Goal: Task Accomplishment & Management: Use online tool/utility

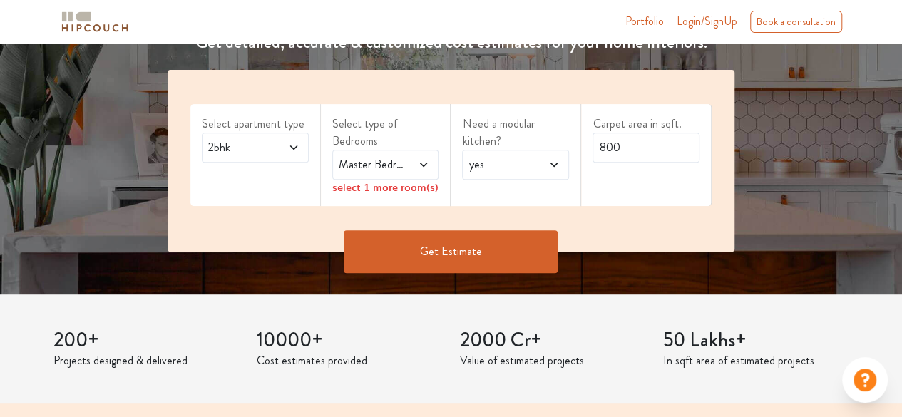
scroll to position [232, 0]
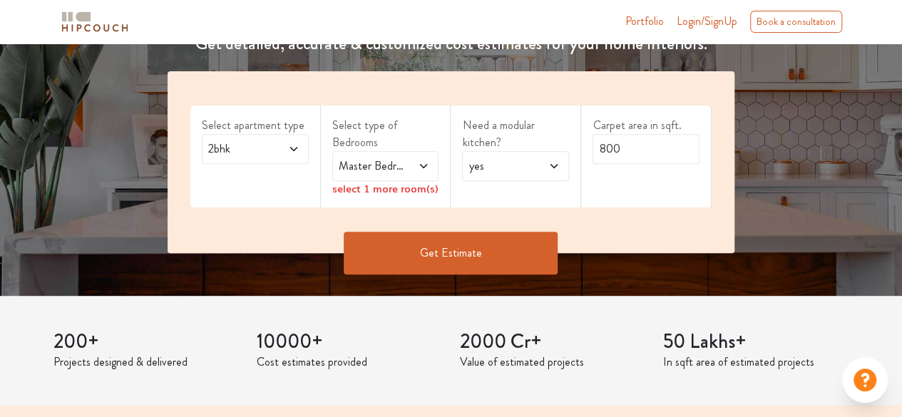
click at [262, 146] on span "2bhk" at bounding box center [240, 148] width 71 height 17
click at [385, 169] on span "Master Bedroom" at bounding box center [371, 166] width 71 height 17
click at [418, 126] on label "Select type of Bedrooms" at bounding box center [385, 134] width 107 height 34
click at [418, 165] on icon at bounding box center [423, 165] width 11 height 11
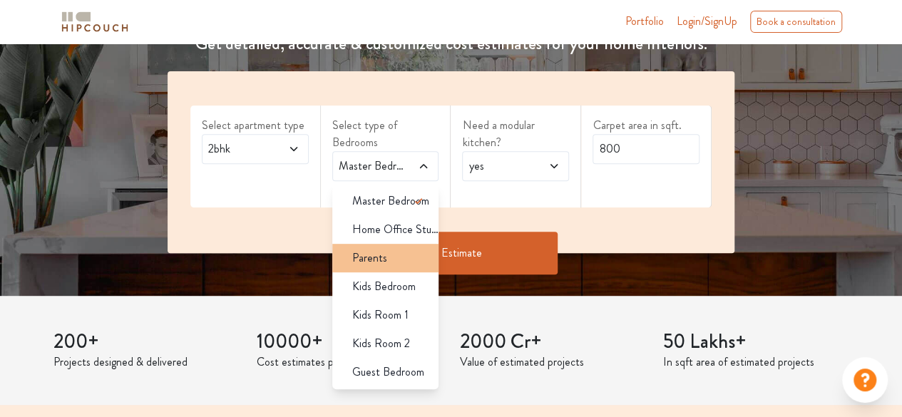
click at [386, 258] on div "Parents" at bounding box center [390, 258] width 98 height 17
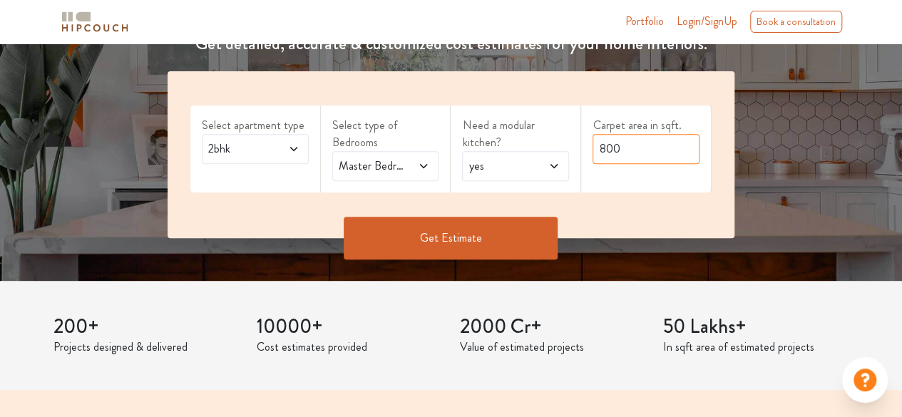
click at [626, 152] on input "800" at bounding box center [645, 149] width 107 height 30
type input "8"
type input "1200"
click at [478, 233] on button "Get Estimate" at bounding box center [451, 238] width 214 height 43
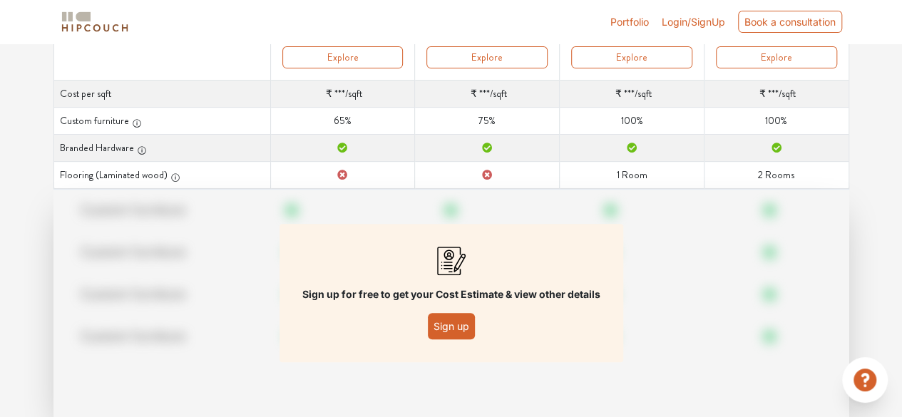
scroll to position [267, 0]
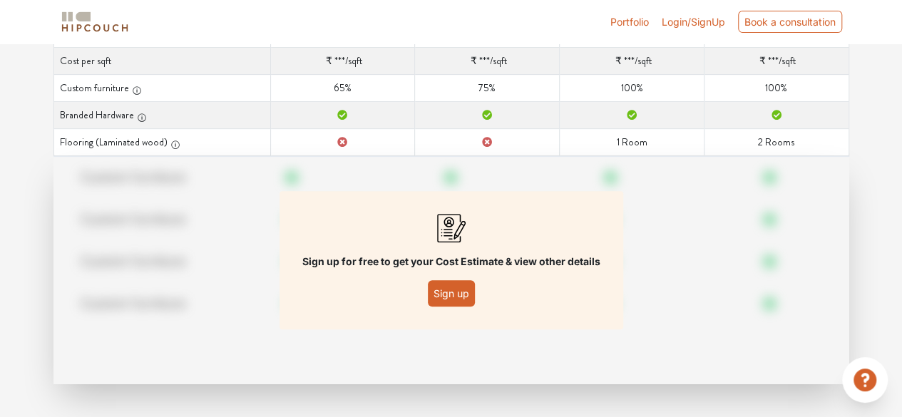
click at [461, 289] on button "Sign up" at bounding box center [451, 293] width 47 height 26
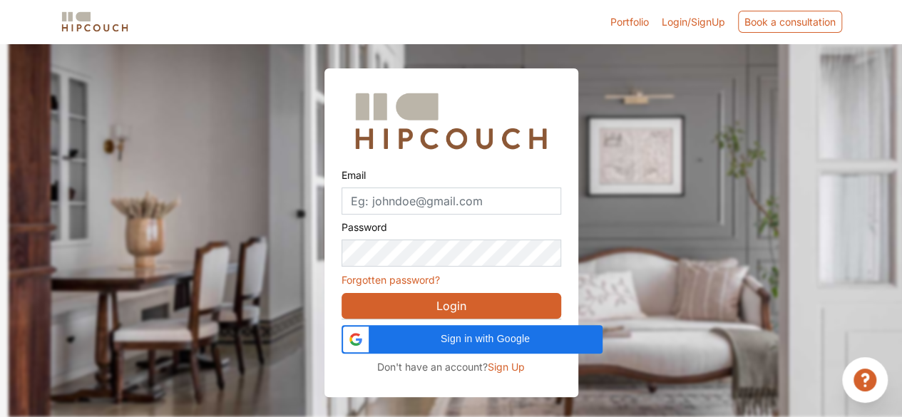
scroll to position [43, 0]
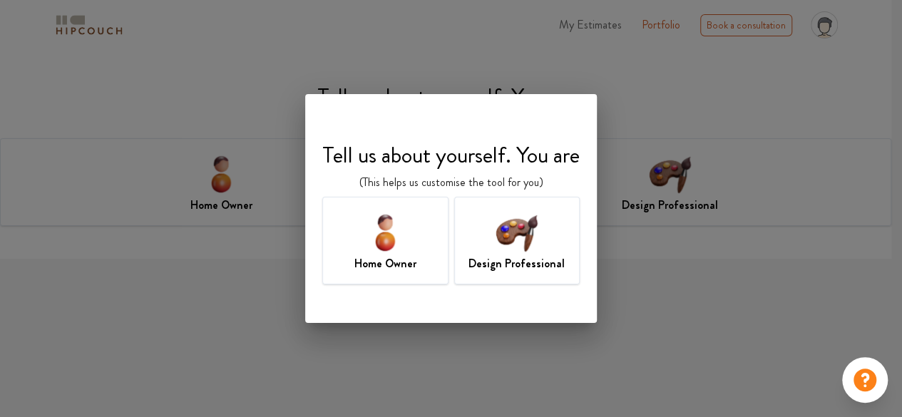
click at [522, 245] on img at bounding box center [516, 232] width 46 height 46
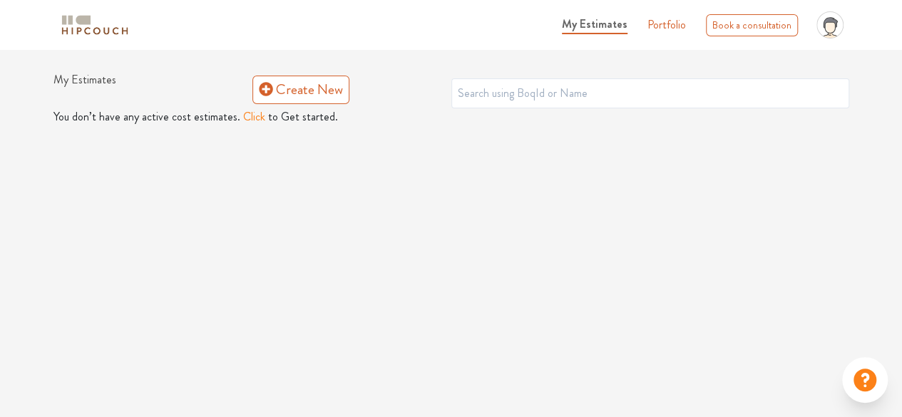
click at [250, 113] on button "Click" at bounding box center [254, 116] width 22 height 17
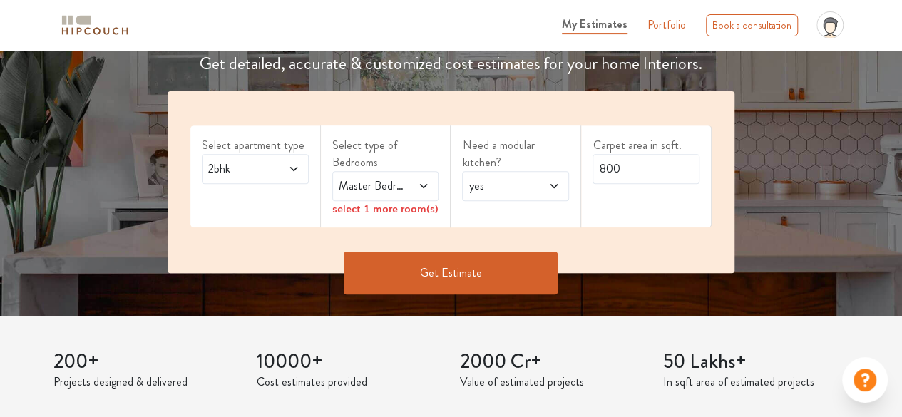
scroll to position [220, 0]
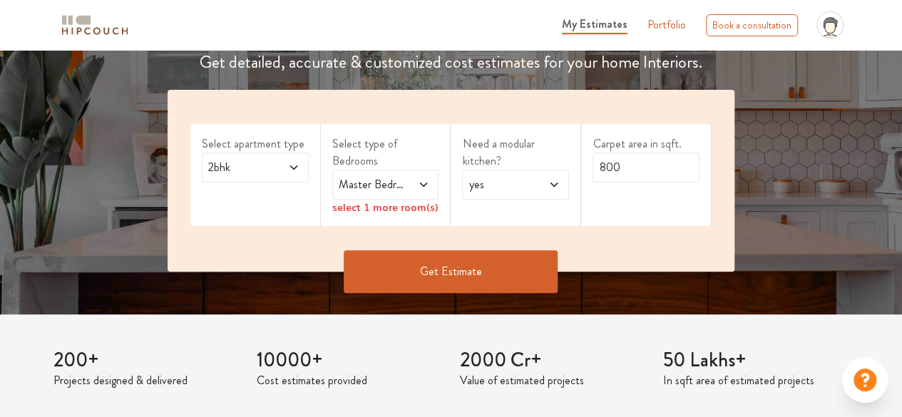
click at [419, 180] on icon at bounding box center [423, 184] width 11 height 11
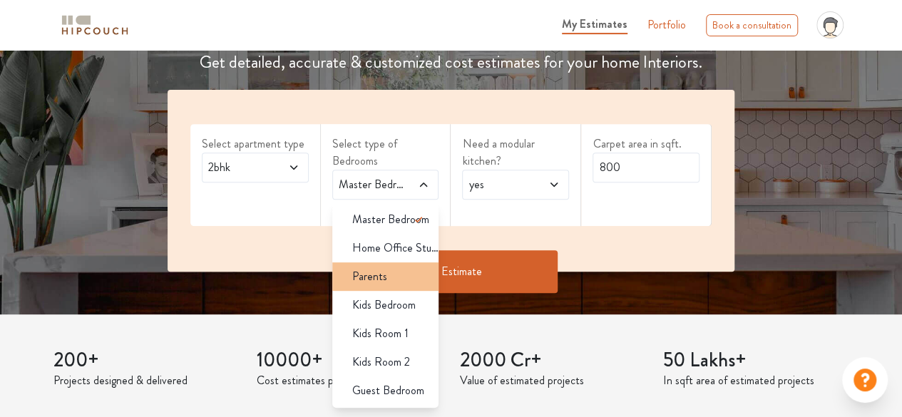
click at [391, 282] on div "Parents" at bounding box center [390, 276] width 98 height 17
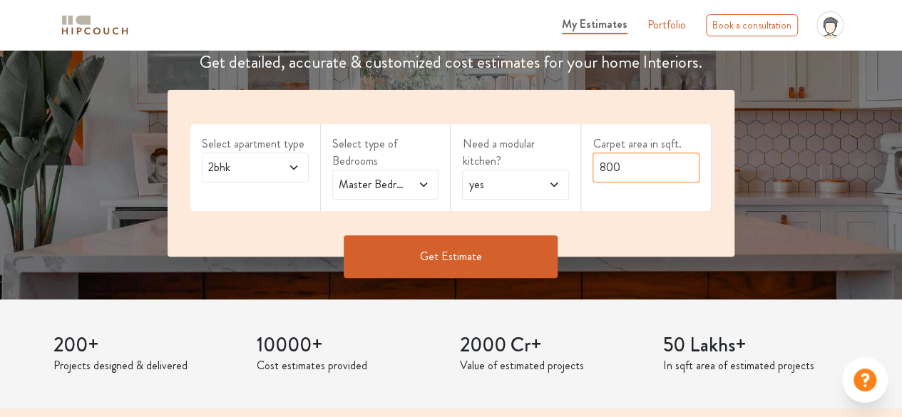
drag, startPoint x: 636, startPoint y: 162, endPoint x: 448, endPoint y: 135, distance: 190.1
click at [448, 135] on div "Select apartment type 2bhk Select type of Bedrooms Master Bedroom,Parents Need …" at bounding box center [451, 173] width 567 height 167
type input "1200"
click at [482, 262] on button "Get Estimate" at bounding box center [451, 256] width 214 height 43
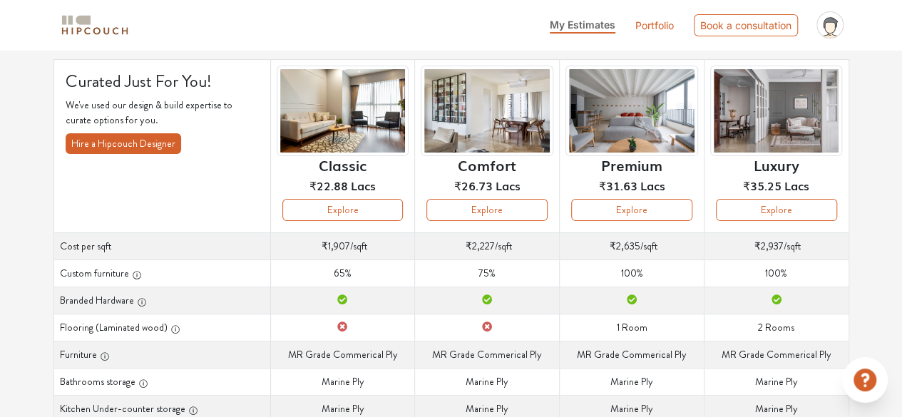
scroll to position [84, 0]
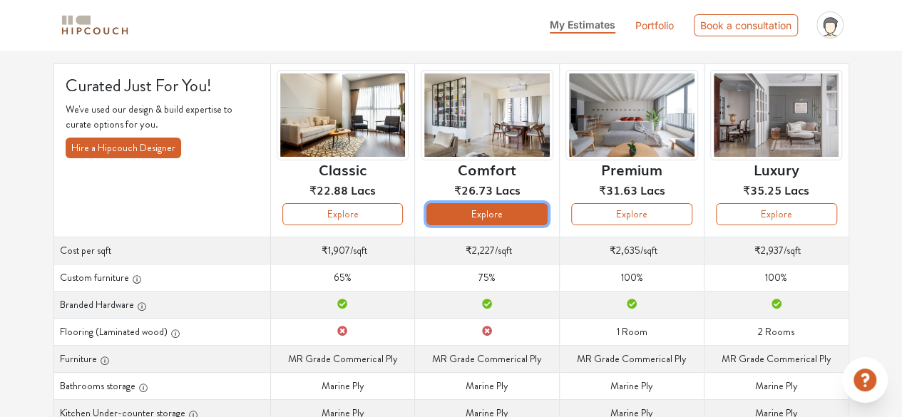
click at [493, 217] on button "Explore" at bounding box center [486, 214] width 121 height 22
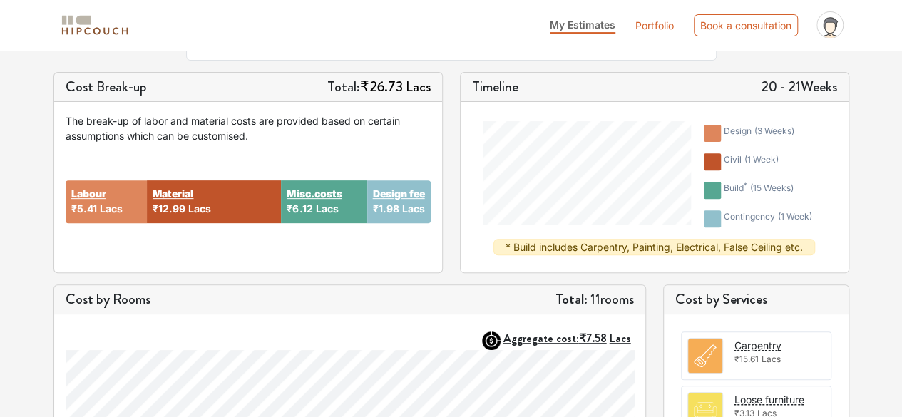
scroll to position [190, 0]
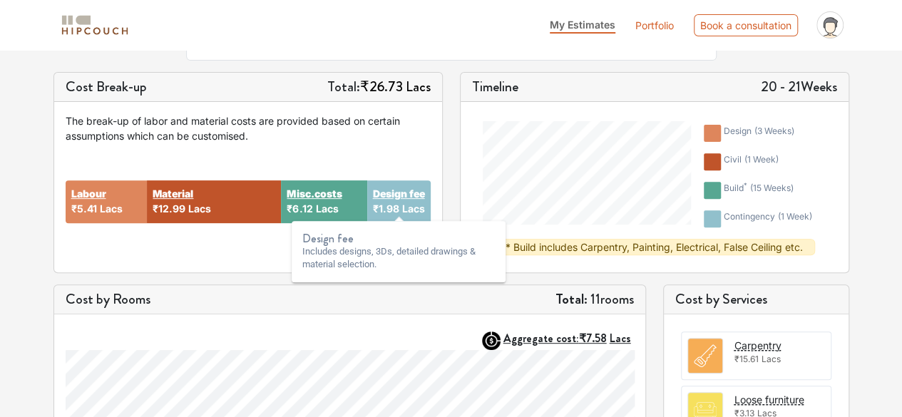
click at [396, 201] on strong "Design fee" at bounding box center [399, 193] width 52 height 15
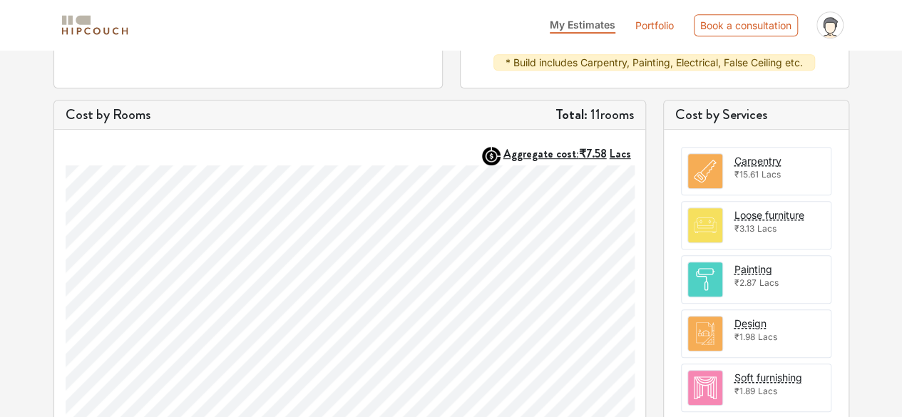
scroll to position [376, 0]
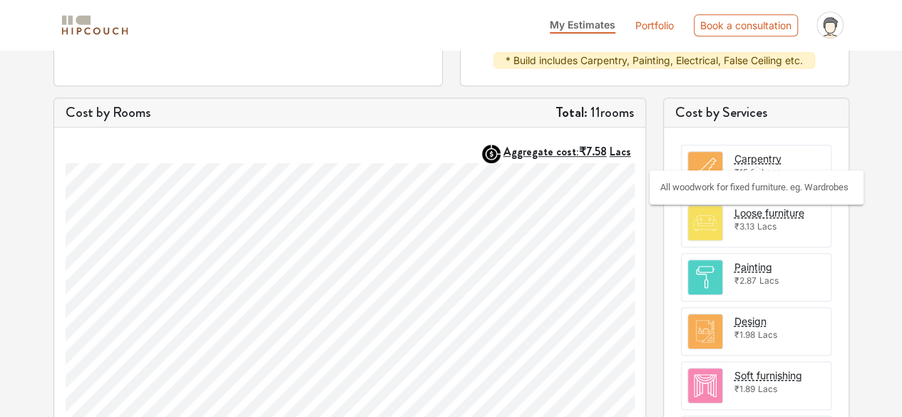
click at [748, 155] on div "Carpentry" at bounding box center [757, 158] width 47 height 15
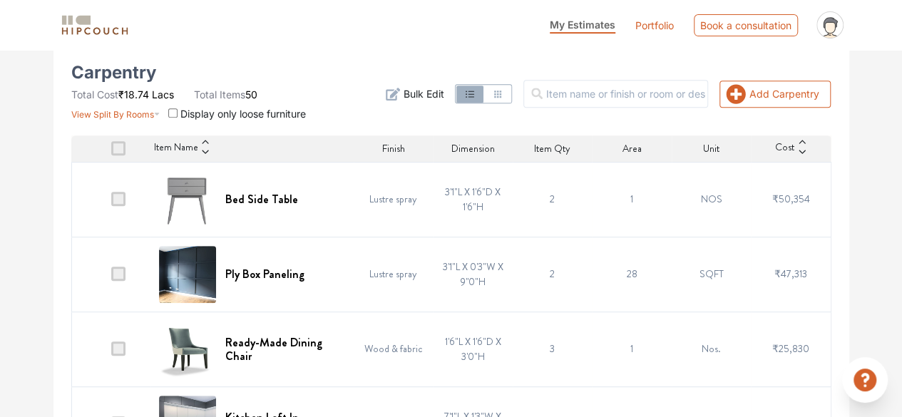
scroll to position [292, 0]
click at [243, 197] on h6 "Bed Side Table" at bounding box center [261, 199] width 73 height 14
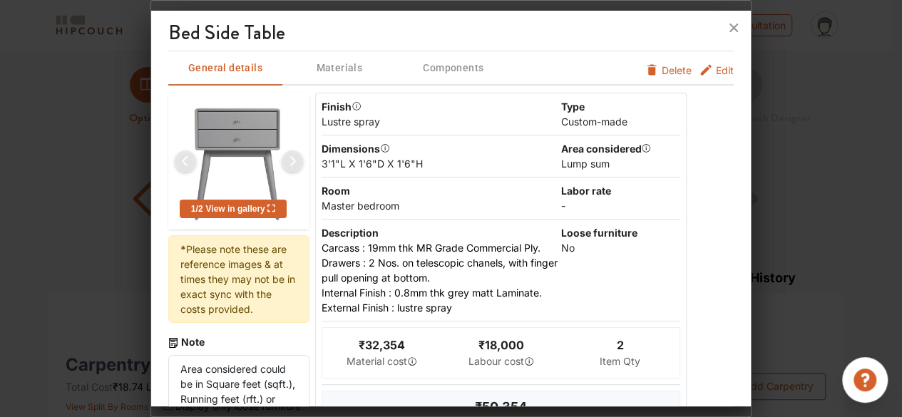
scroll to position [1, 0]
click at [716, 75] on span "Edit" at bounding box center [725, 70] width 18 height 15
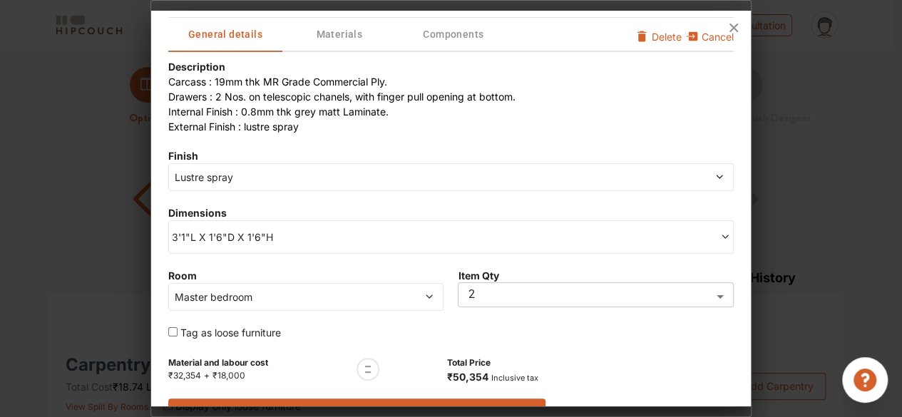
scroll to position [36, 0]
click at [458, 179] on span "Lustre spray" at bounding box center [379, 176] width 415 height 15
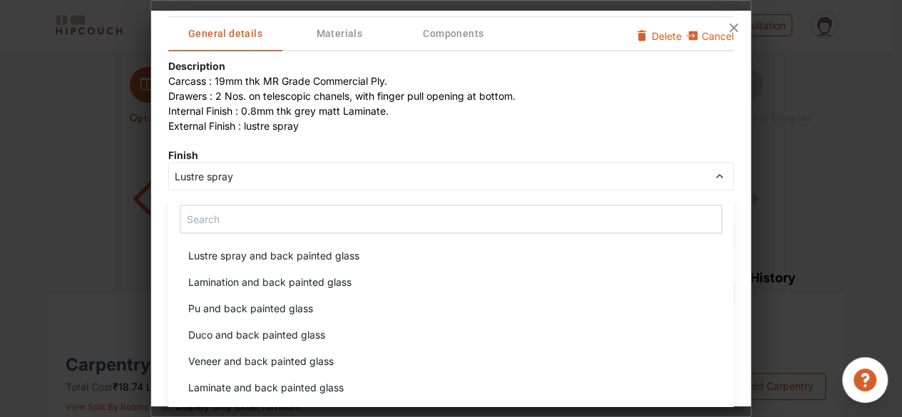
scroll to position [272, 0]
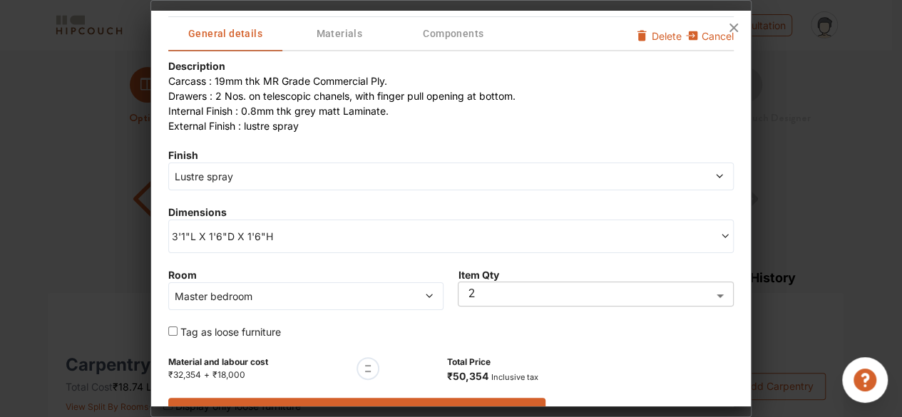
click at [605, 128] on li "External Finish : lustre spray" at bounding box center [450, 125] width 565 height 15
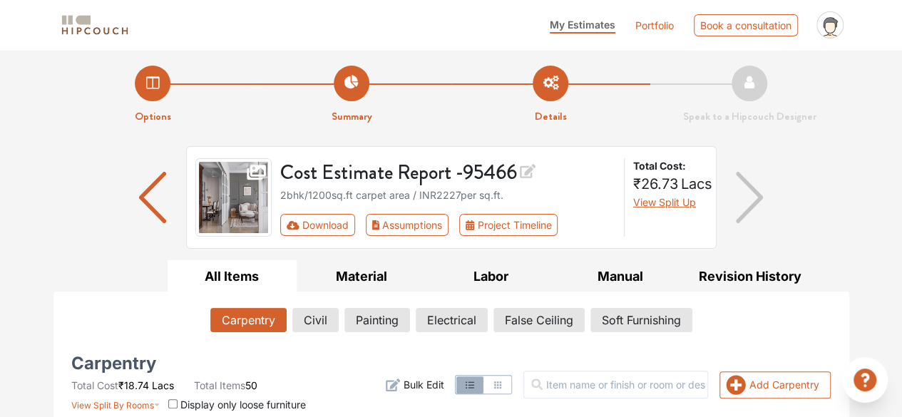
scroll to position [175, 0]
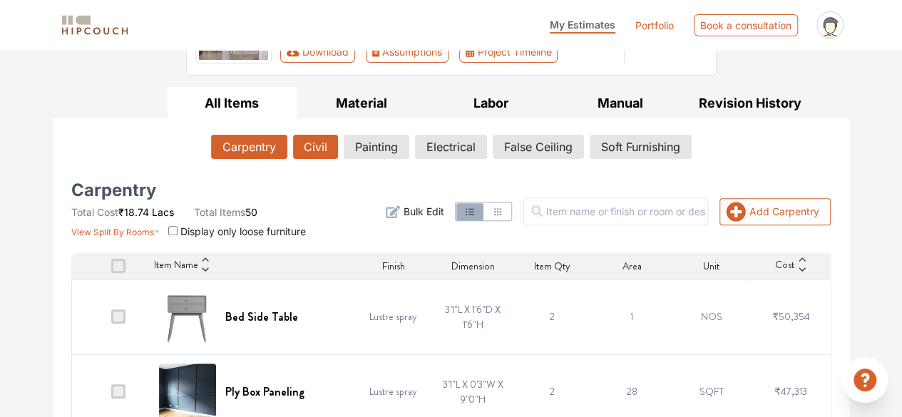
click at [308, 142] on button "Civil" at bounding box center [315, 147] width 45 height 24
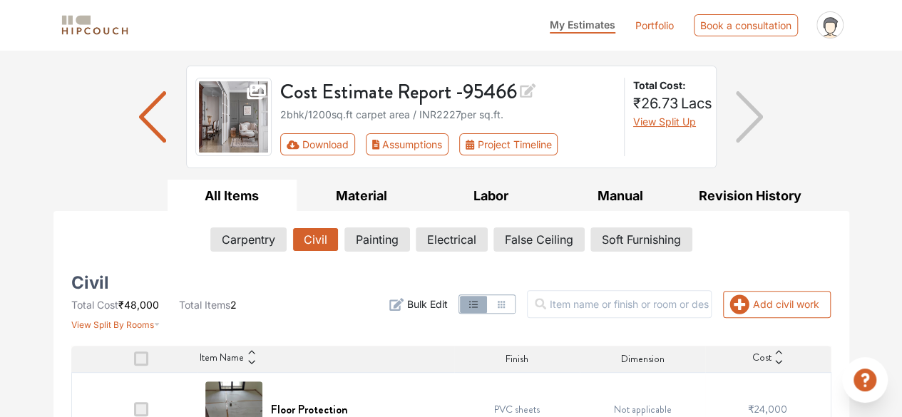
scroll to position [71, 0]
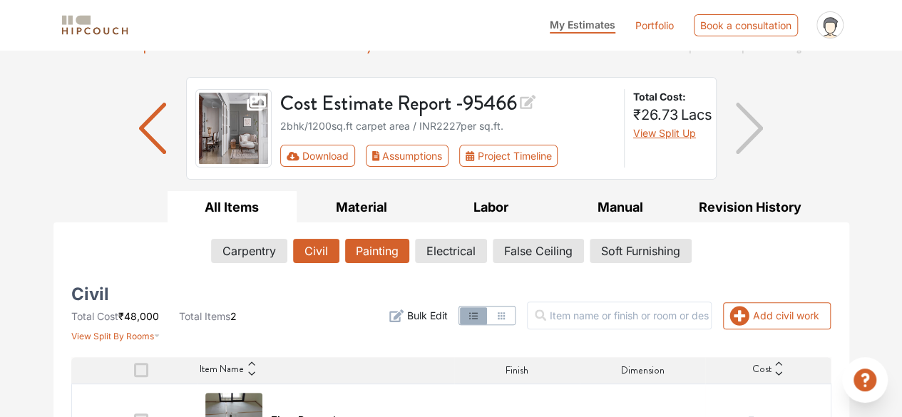
click at [386, 245] on button "Painting" at bounding box center [377, 251] width 64 height 24
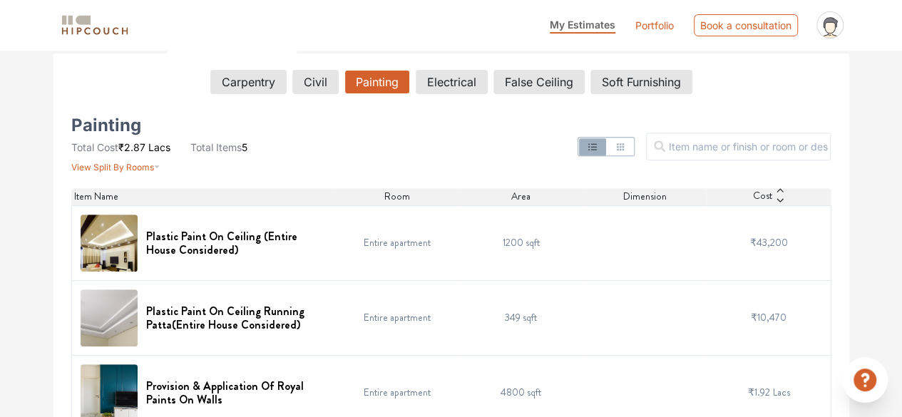
scroll to position [0, 0]
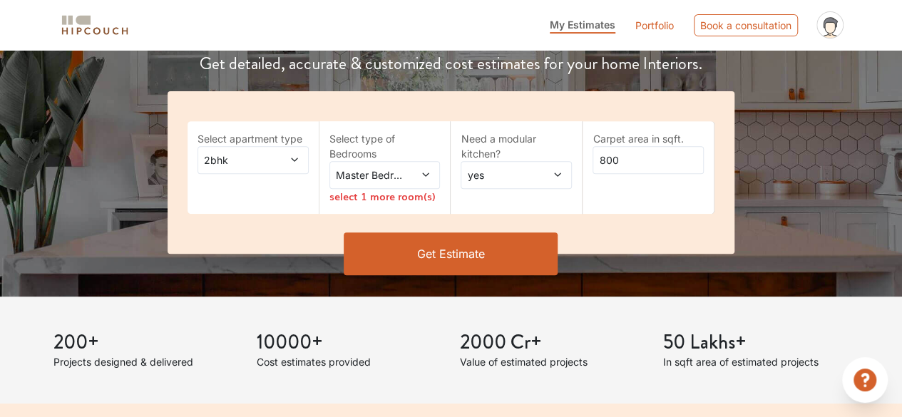
scroll to position [220, 0]
